Goal: Information Seeking & Learning: Learn about a topic

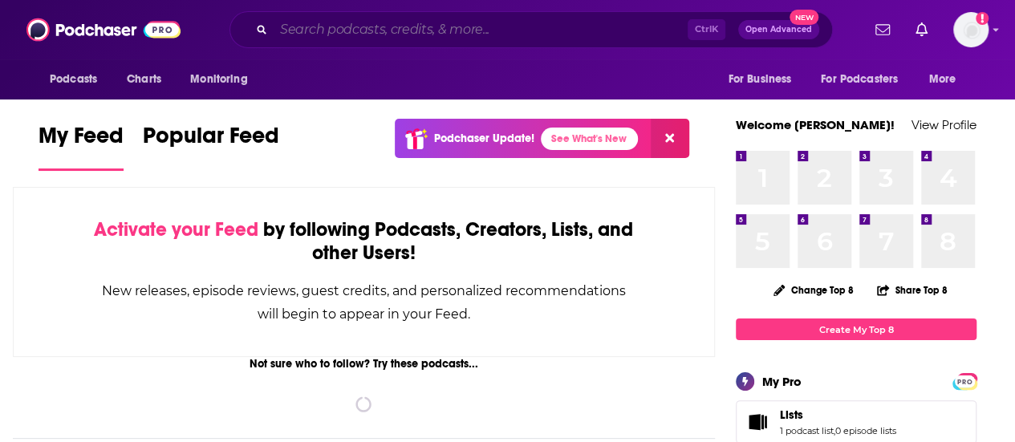
click at [306, 33] on input "Search podcasts, credits, & more..." at bounding box center [481, 30] width 414 height 26
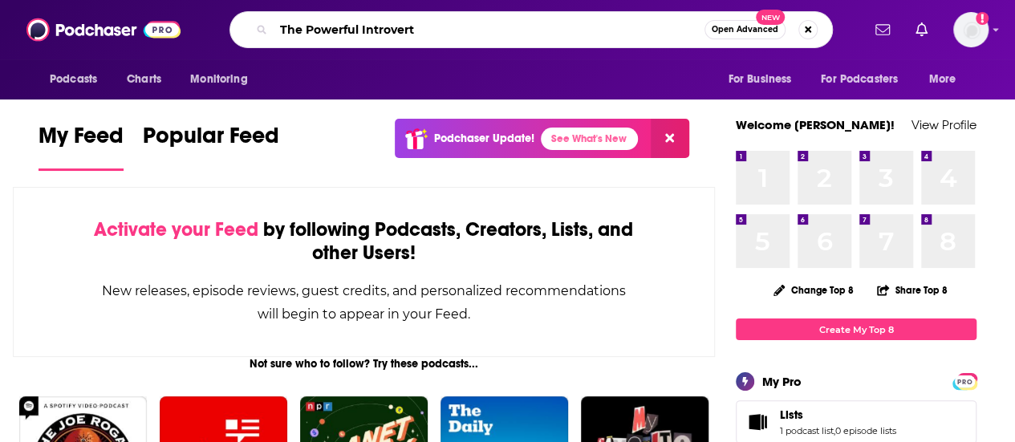
type input "The Powerful Introvert"
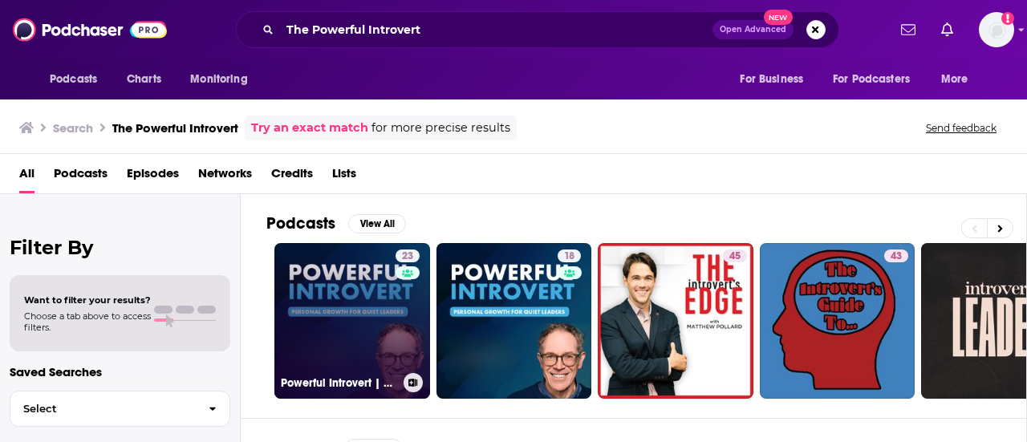
click at [351, 334] on link "23 Powerful Introvert | Quiet Leadership, Confidence & Personal Growth" at bounding box center [352, 321] width 156 height 156
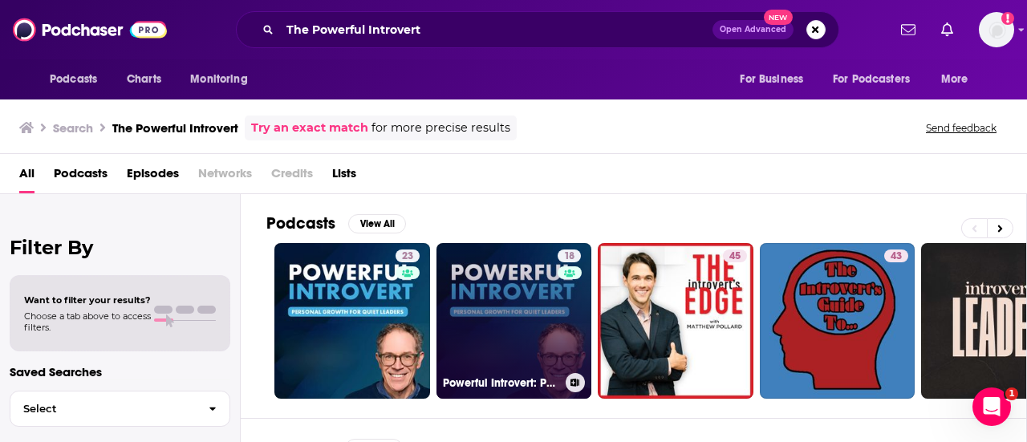
click at [487, 305] on link "18 Powerful Introvert: Personal Growth for Quiet Leaders" at bounding box center [514, 321] width 156 height 156
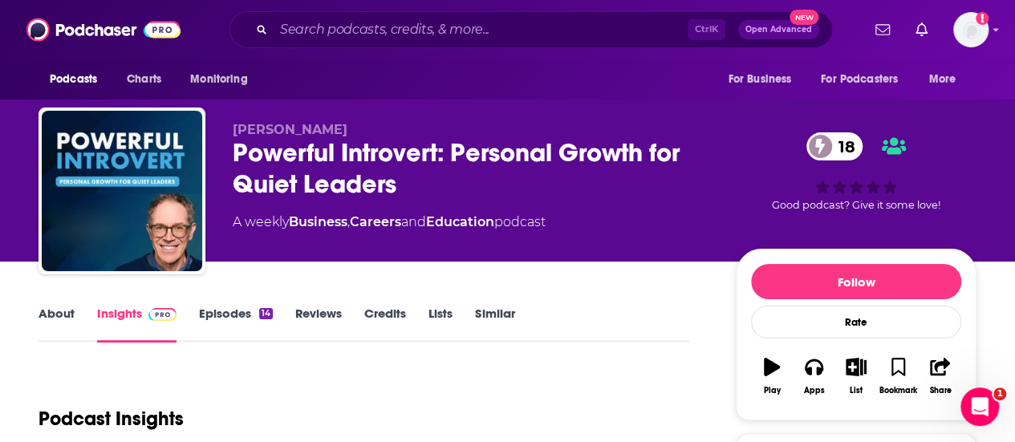
click at [221, 309] on link "Episodes 14" at bounding box center [236, 324] width 74 height 37
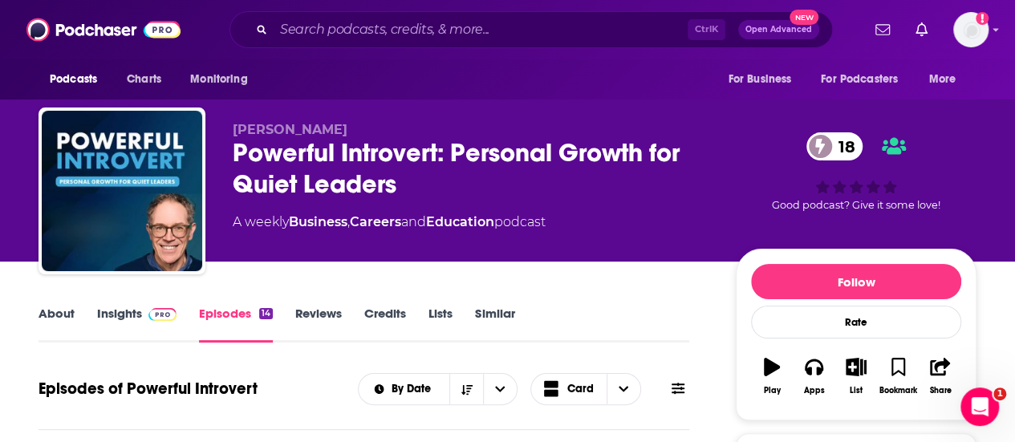
click at [273, 371] on div "Episodes of Powerful Introvert By Date Card" at bounding box center [364, 389] width 651 height 42
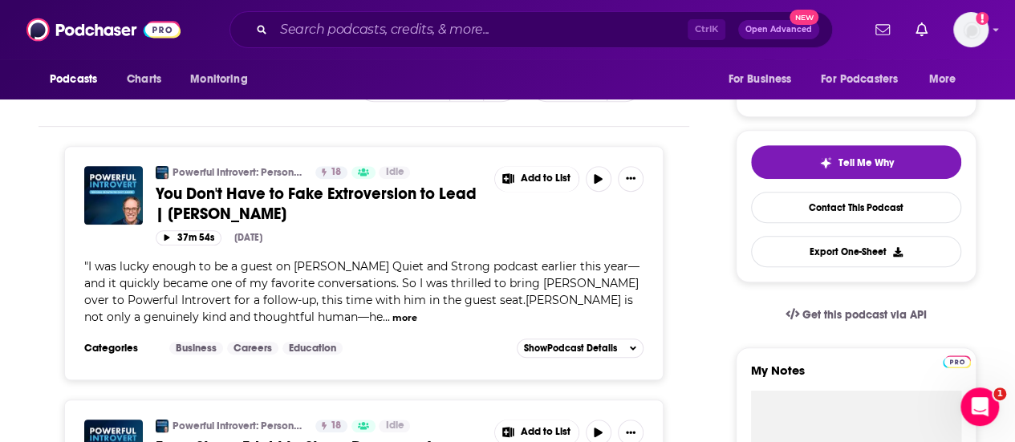
scroll to position [308, 0]
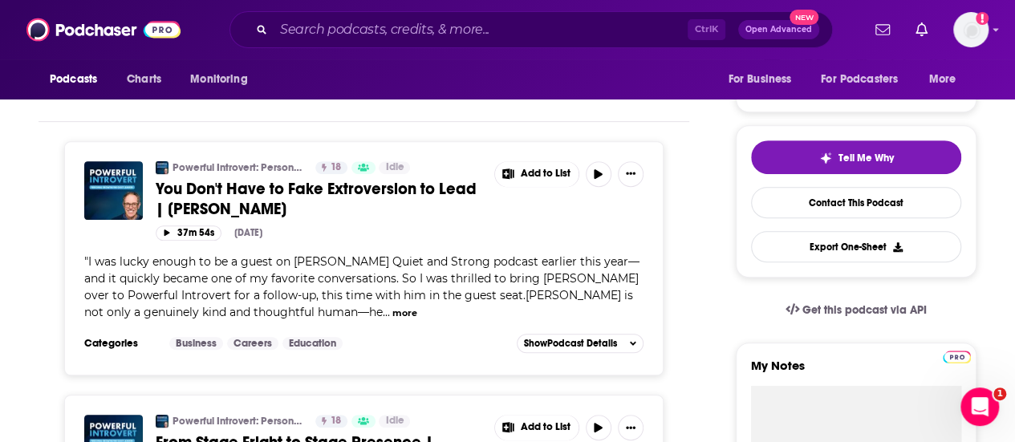
click at [392, 310] on button "more" at bounding box center [404, 313] width 25 height 14
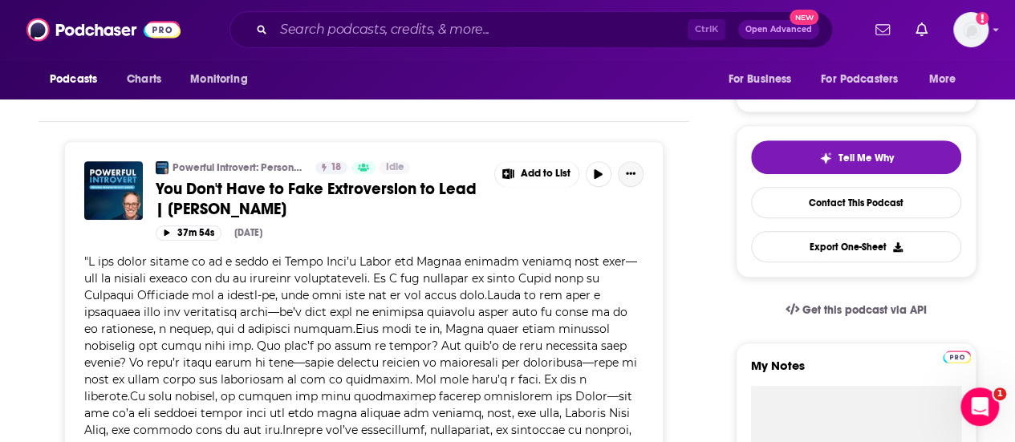
click at [630, 172] on icon "Show More Button" at bounding box center [631, 173] width 10 height 2
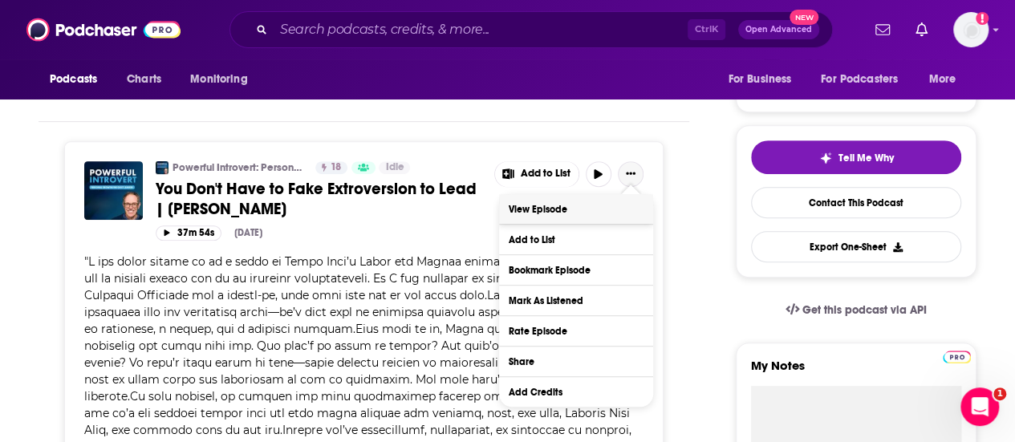
click at [568, 212] on link "View Episode" at bounding box center [576, 209] width 154 height 30
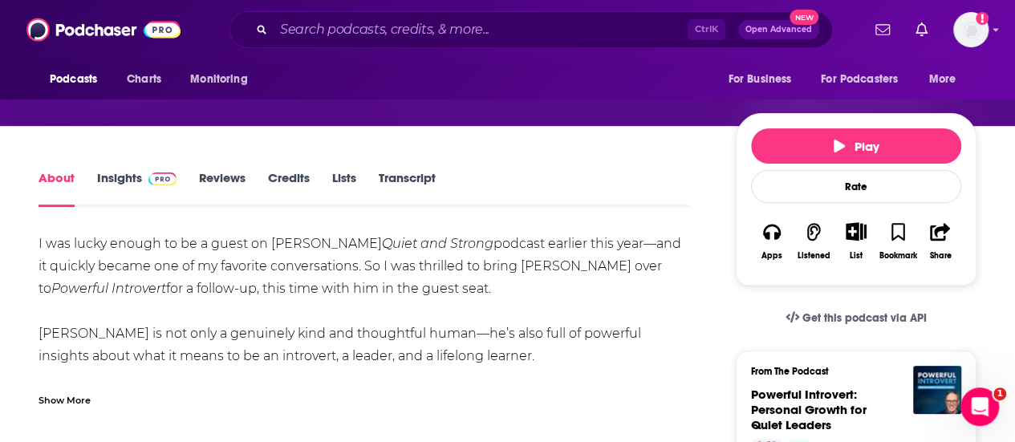
scroll to position [188, 0]
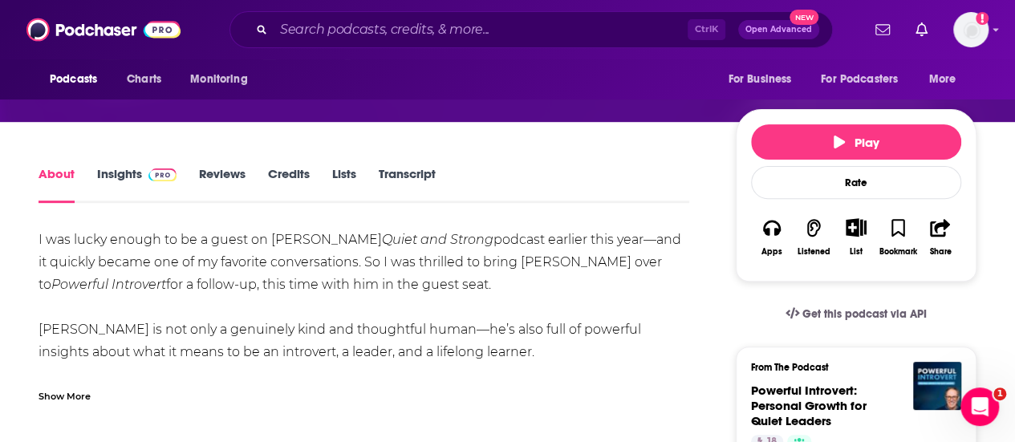
click at [125, 172] on link "Insights" at bounding box center [136, 184] width 79 height 37
